Goal: Task Accomplishment & Management: Use online tool/utility

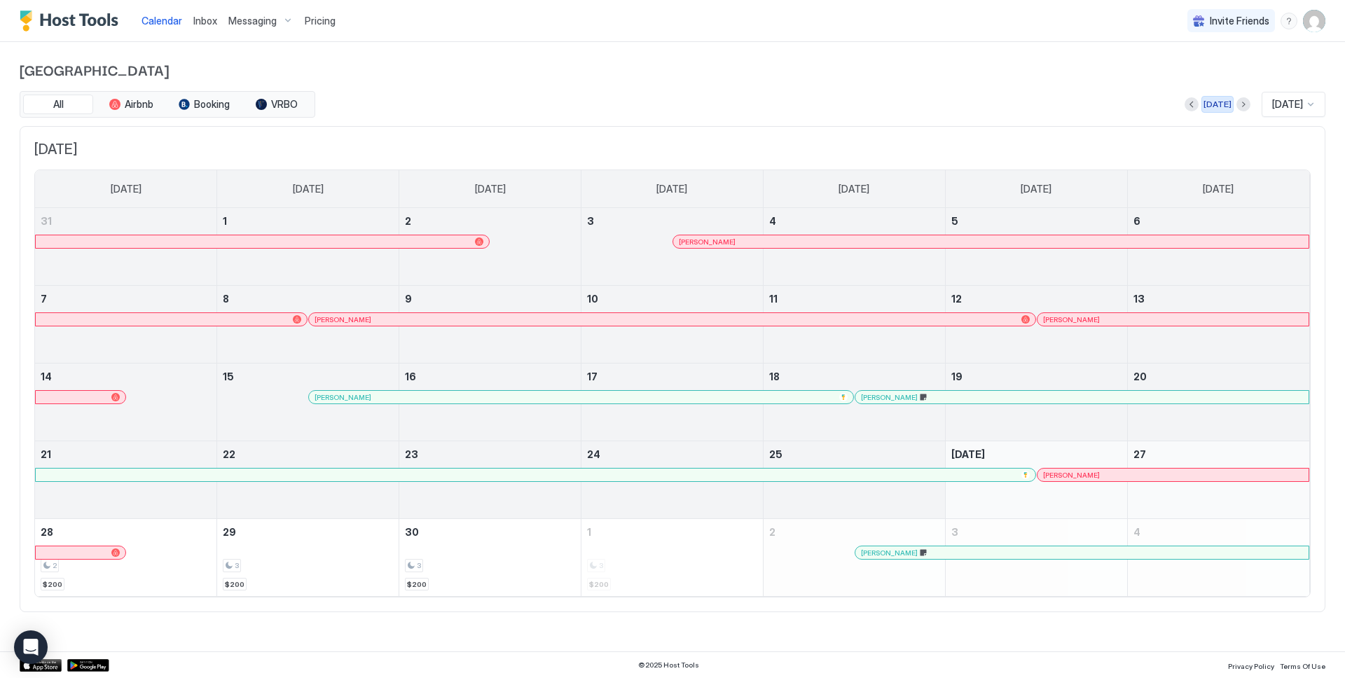
click at [1208, 102] on div "[DATE]" at bounding box center [1218, 104] width 28 height 13
click at [1237, 106] on button "Next month" at bounding box center [1244, 104] width 14 height 14
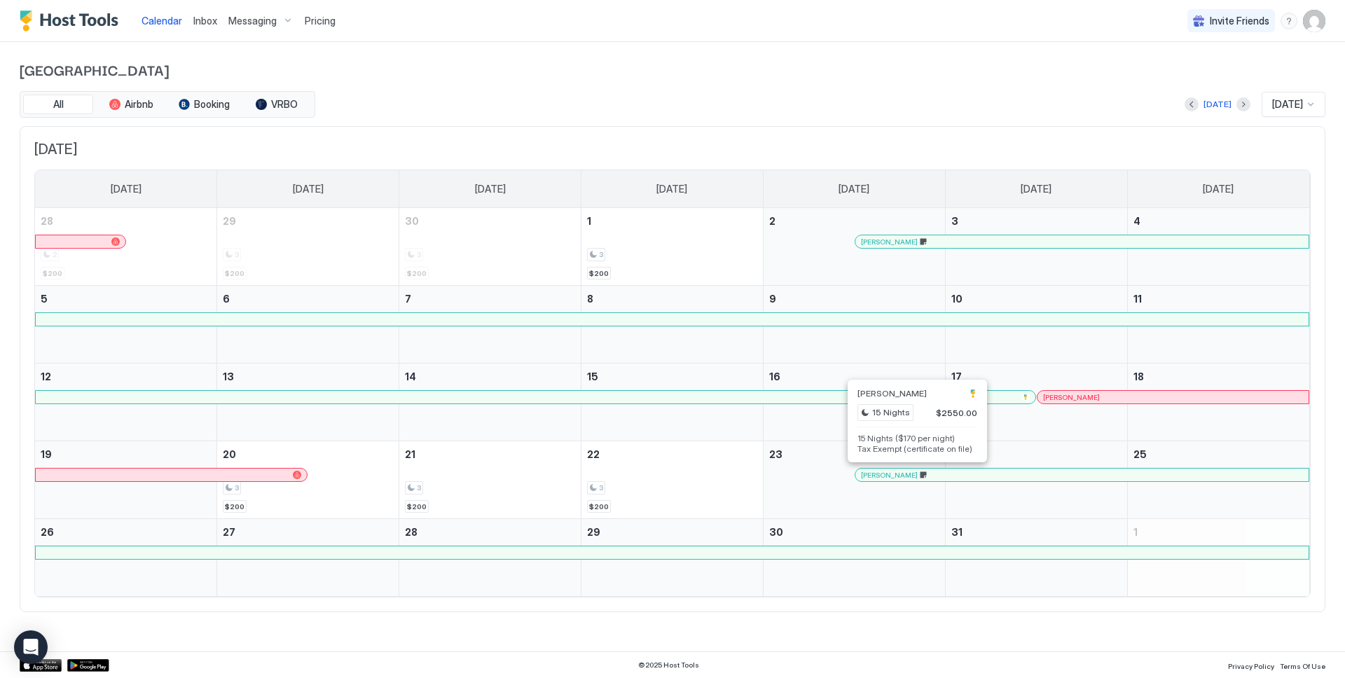
click at [916, 473] on div at bounding box center [916, 474] width 11 height 11
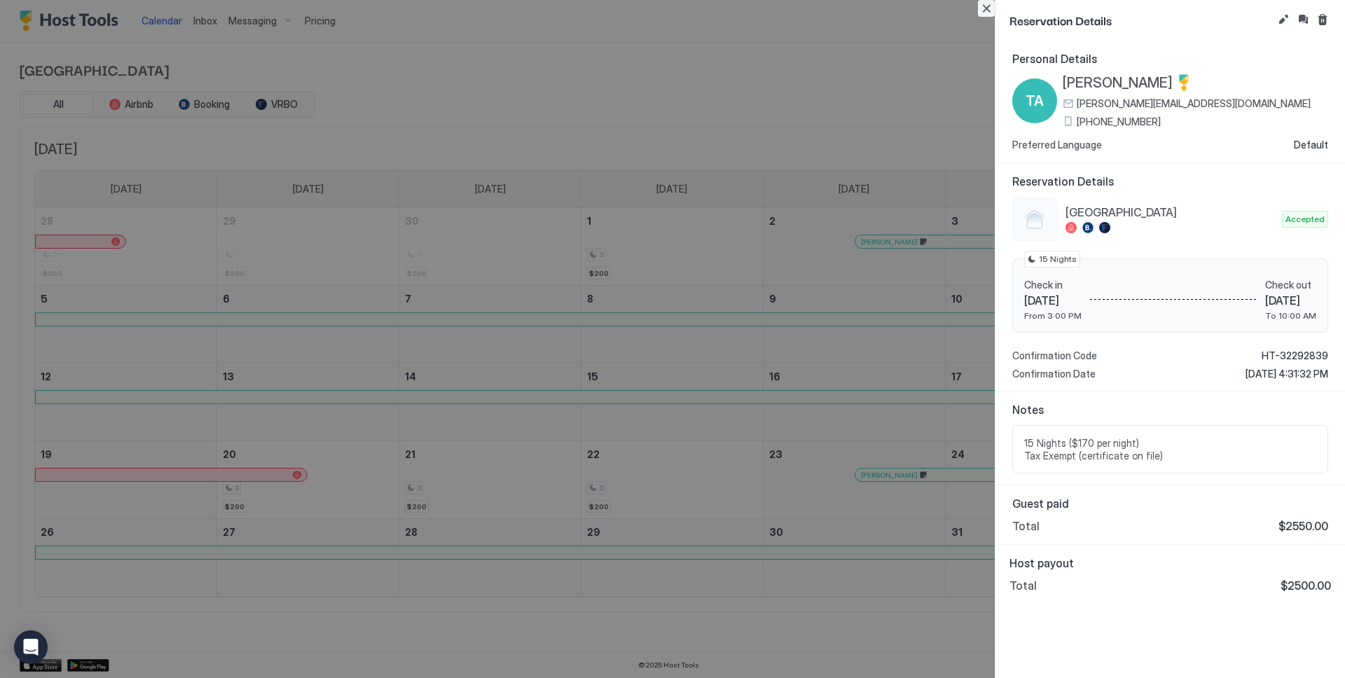
click at [989, 11] on button "Close" at bounding box center [986, 8] width 17 height 17
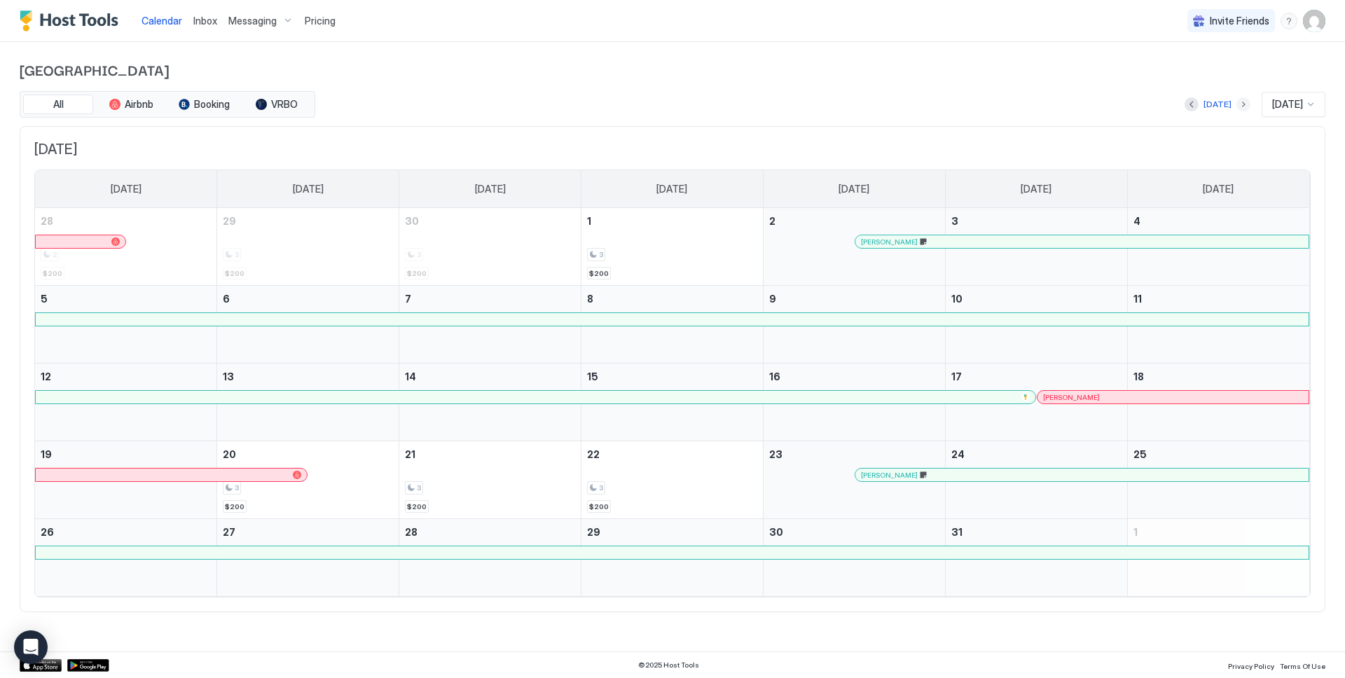
click at [1237, 103] on button "Next month" at bounding box center [1244, 104] width 14 height 14
